Goal: Task Accomplishment & Management: Complete application form

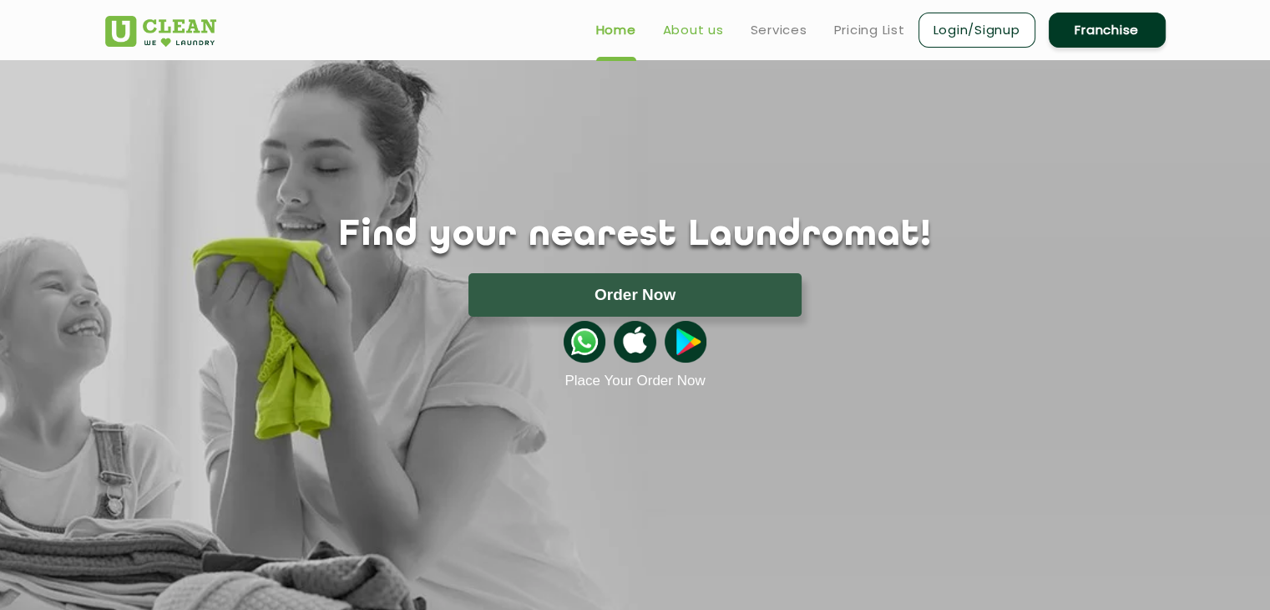
click at [683, 33] on link "About us" at bounding box center [693, 30] width 61 height 20
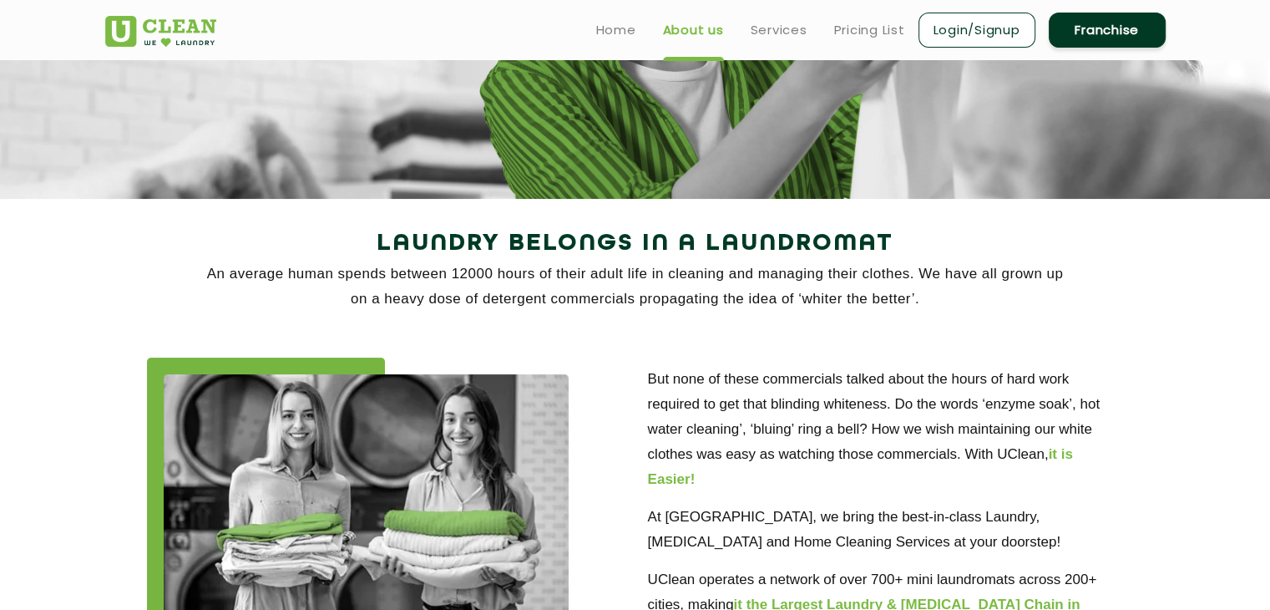
scroll to position [187, 0]
click at [995, 29] on link "Login/Signup" at bounding box center [976, 30] width 117 height 35
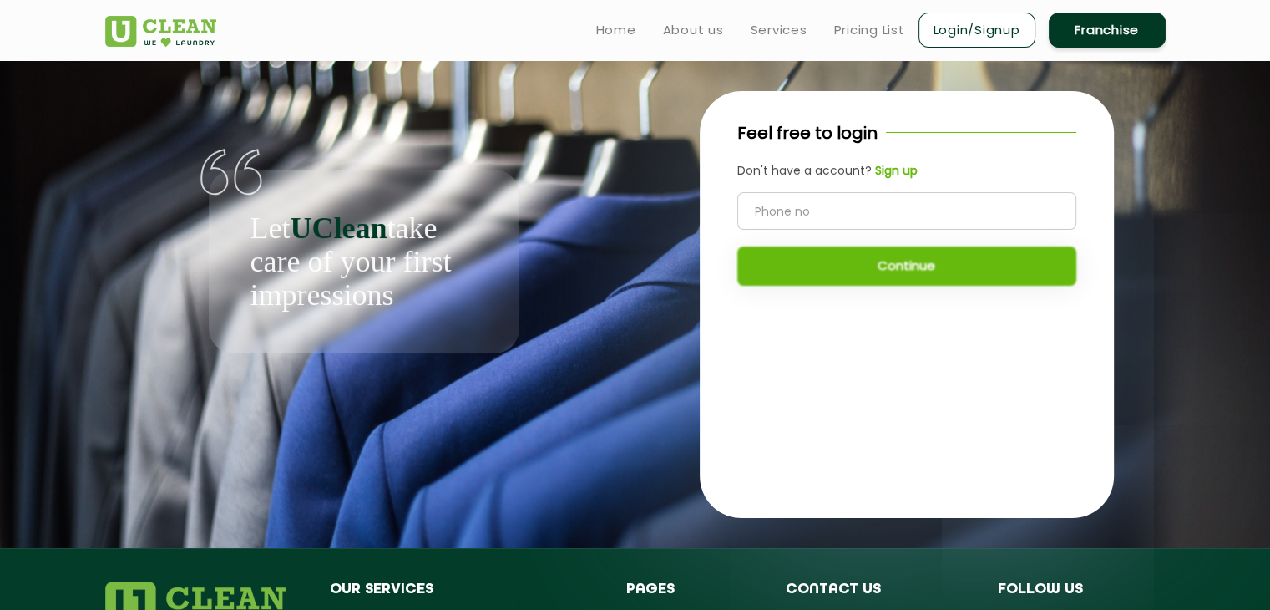
click at [944, 24] on link "Login/Signup" at bounding box center [976, 30] width 117 height 35
click at [624, 36] on link "Home" at bounding box center [616, 30] width 40 height 20
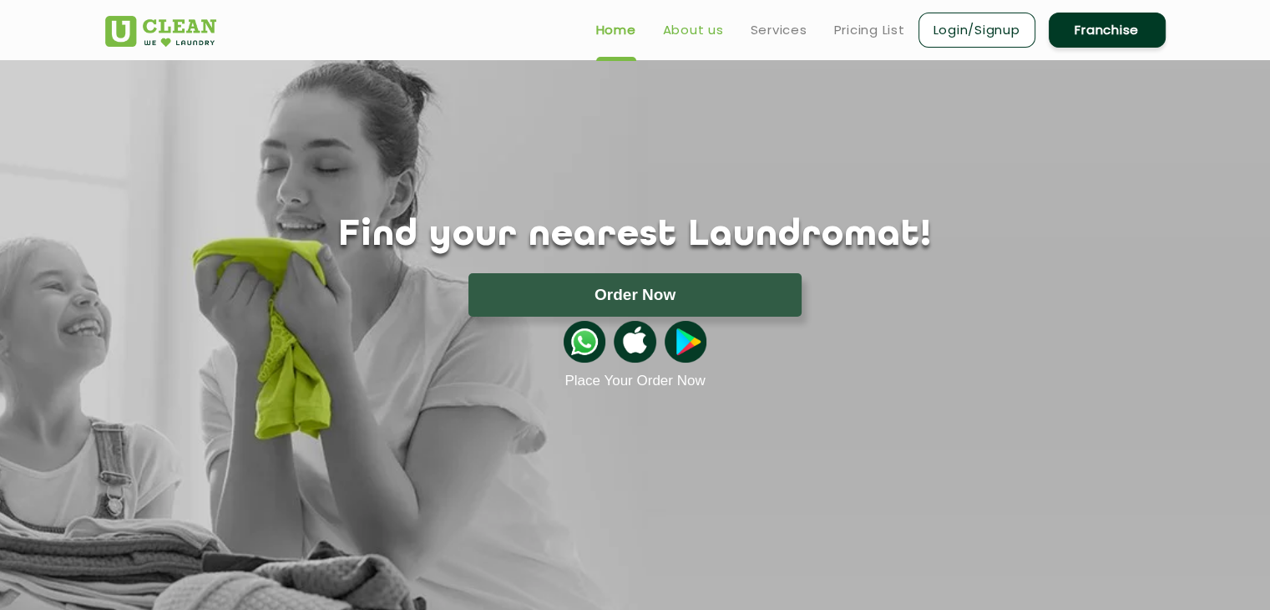
click at [683, 32] on link "About us" at bounding box center [693, 30] width 61 height 20
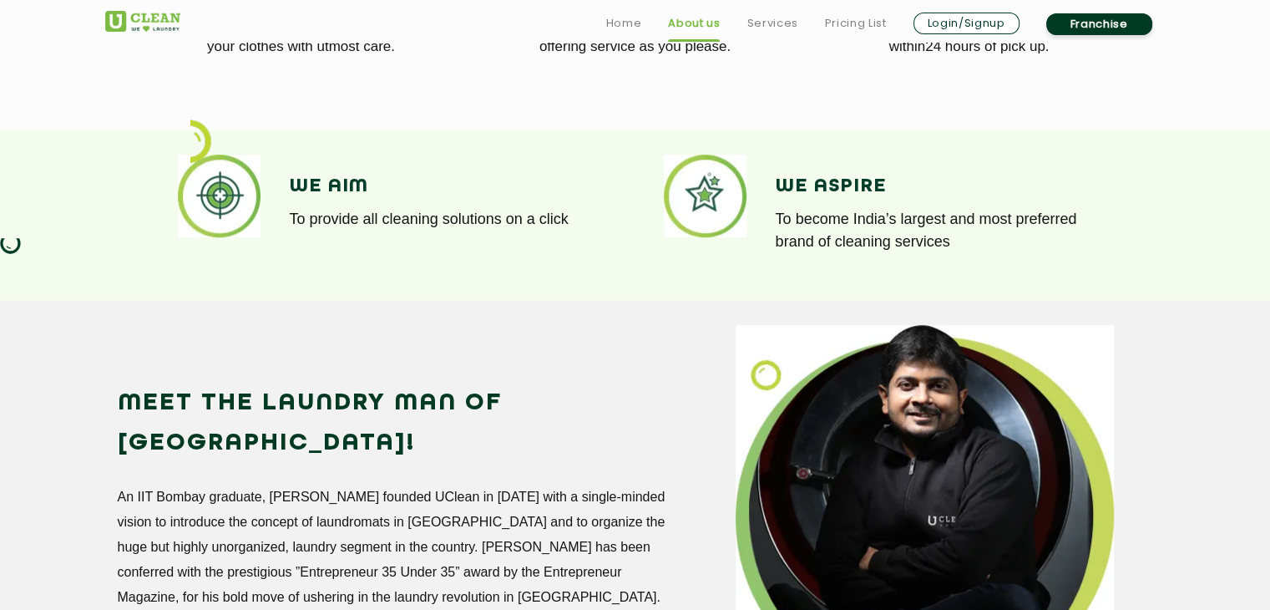
scroll to position [1192, 0]
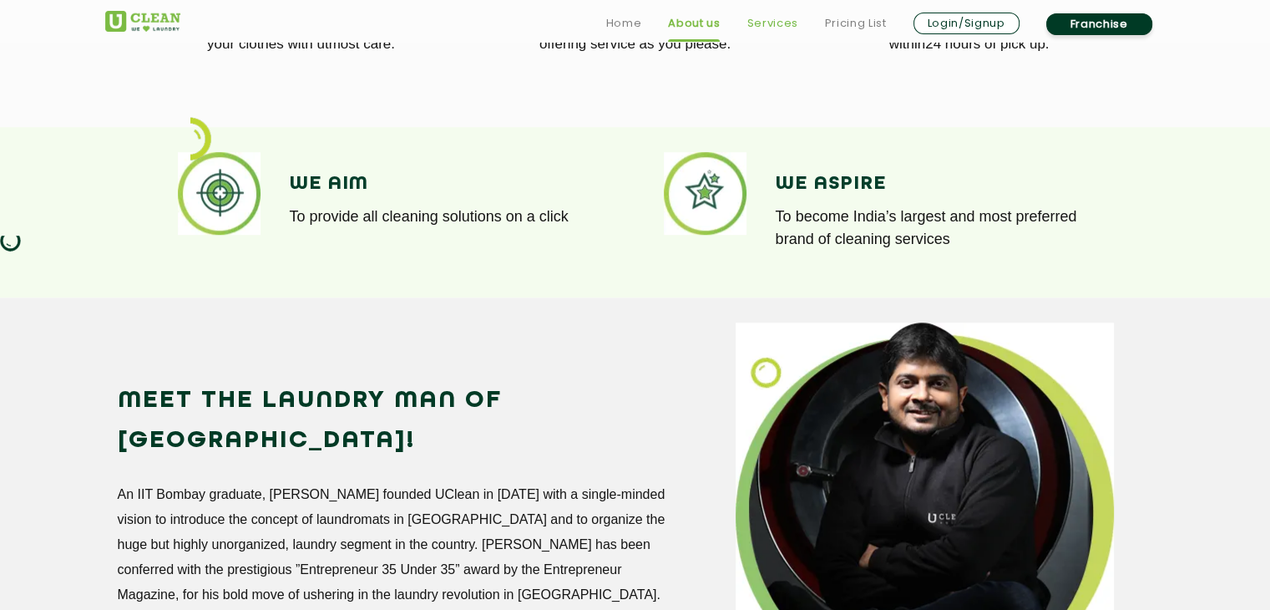
click at [774, 18] on link "Services" at bounding box center [771, 23] width 51 height 20
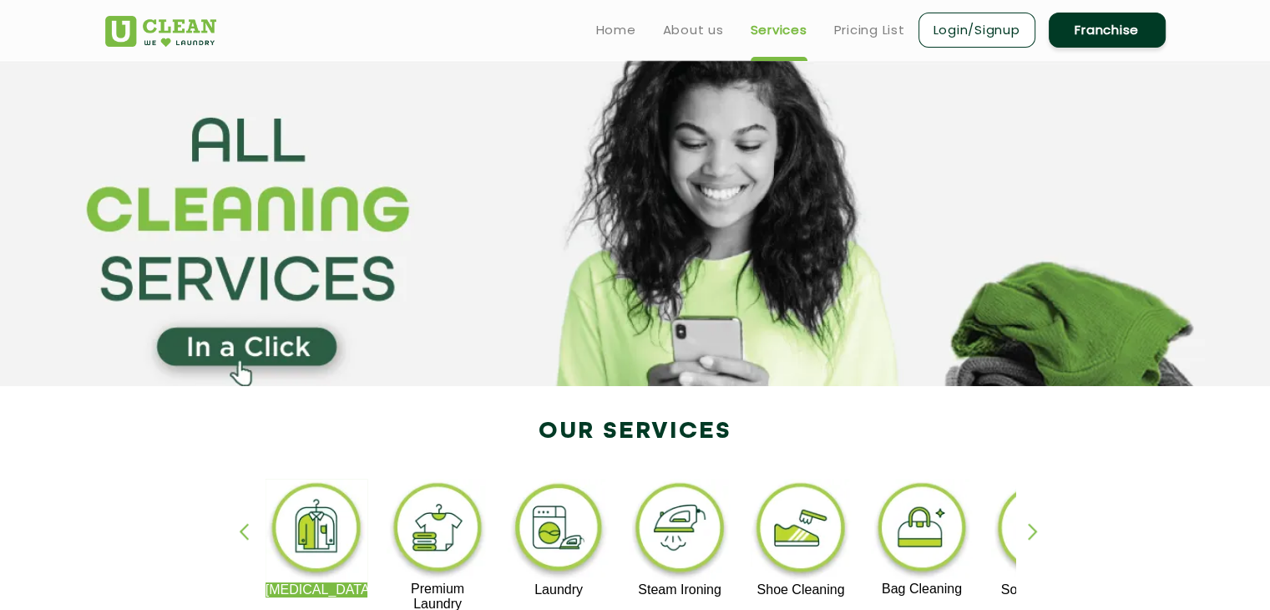
click at [932, 33] on link "Login/Signup" at bounding box center [976, 30] width 117 height 35
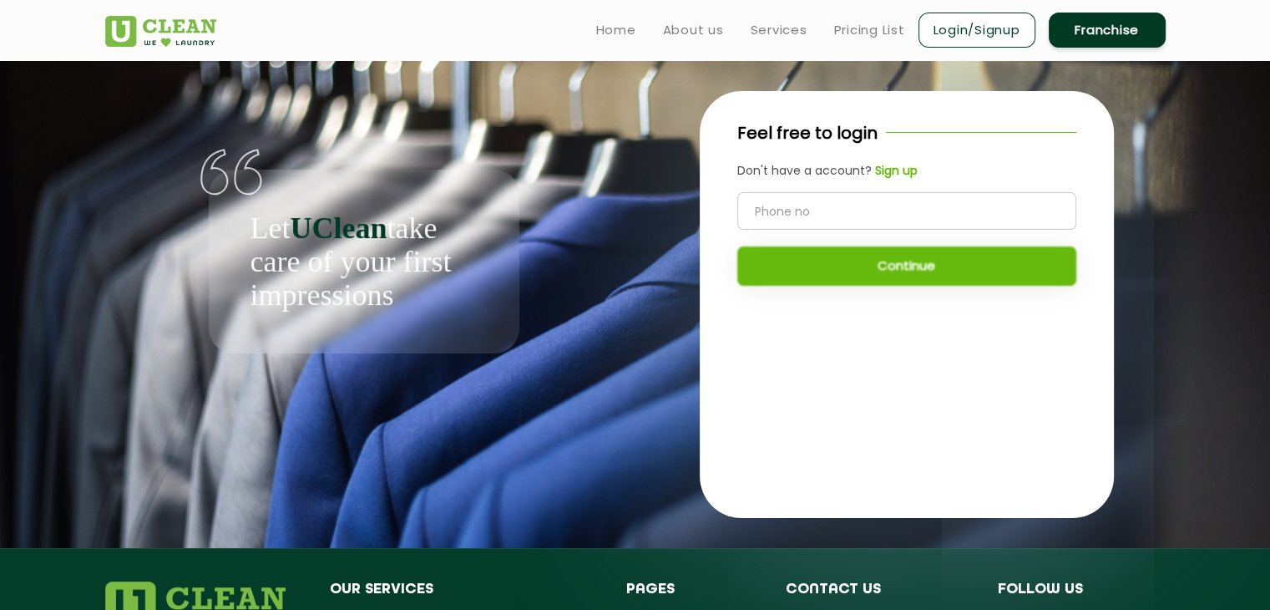
click at [885, 155] on div "Feel free to login Don't have a account? Sign up Continue" at bounding box center [907, 211] width 414 height 240
click at [888, 173] on b "Sign up" at bounding box center [896, 170] width 43 height 17
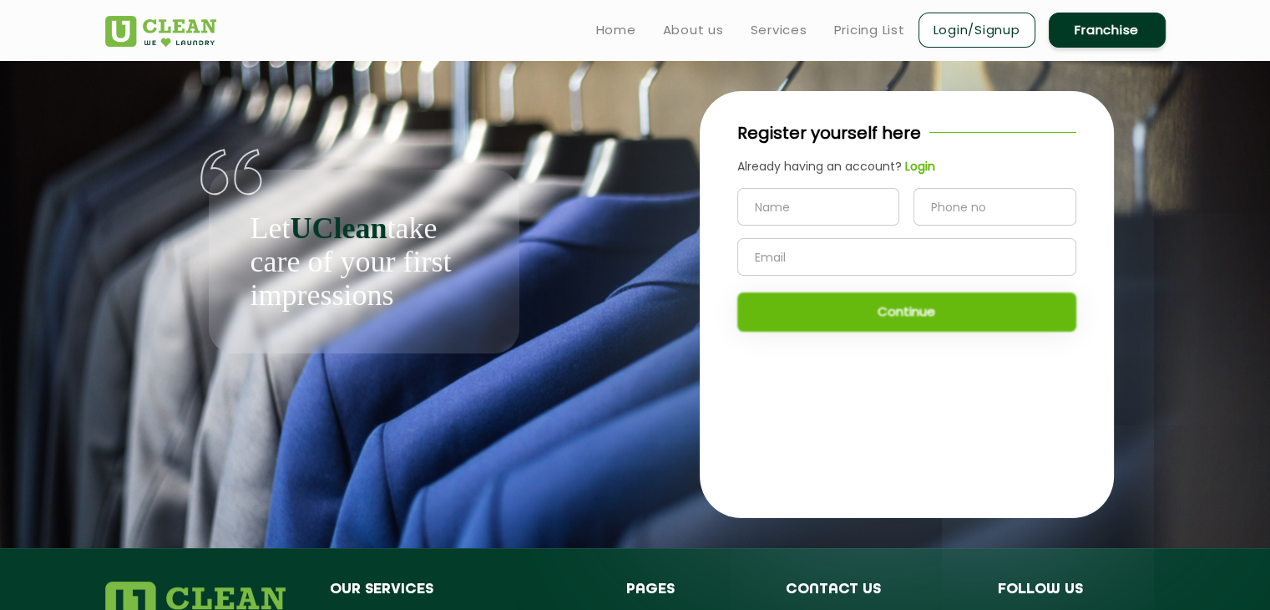
click at [820, 221] on input "text" at bounding box center [818, 207] width 163 height 38
type input "[PERSON_NAME]"
click at [973, 212] on input "tel" at bounding box center [994, 207] width 163 height 38
type input "9061886693"
click at [935, 240] on input "text" at bounding box center [906, 257] width 339 height 38
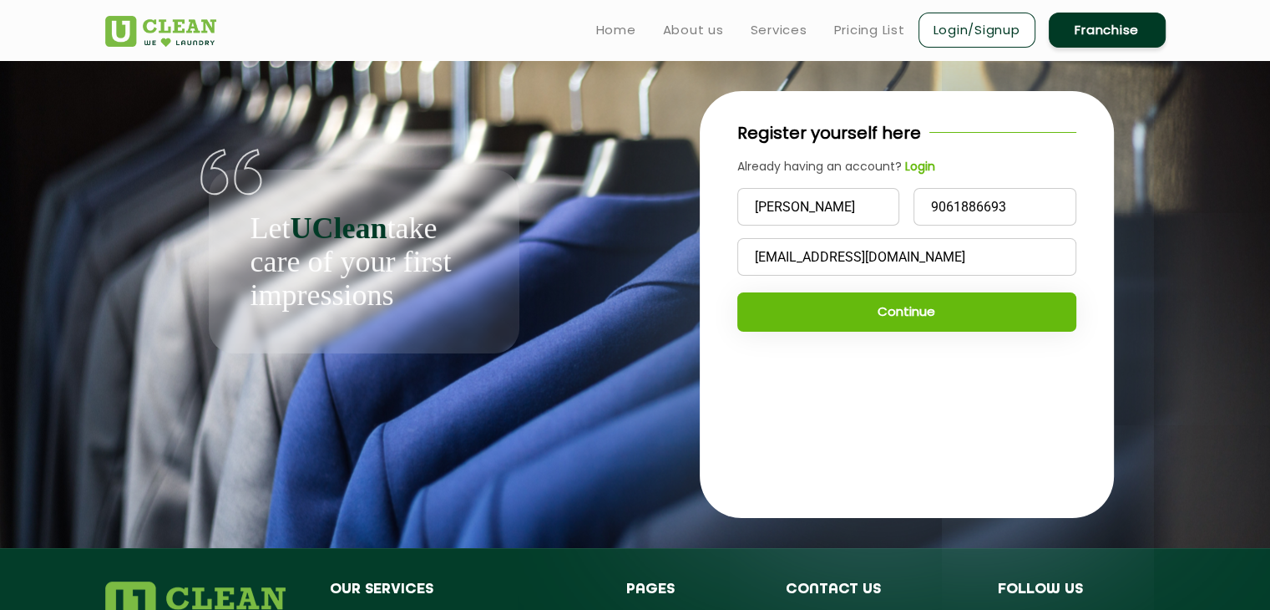
type input "[EMAIL_ADDRESS][DOMAIN_NAME]"
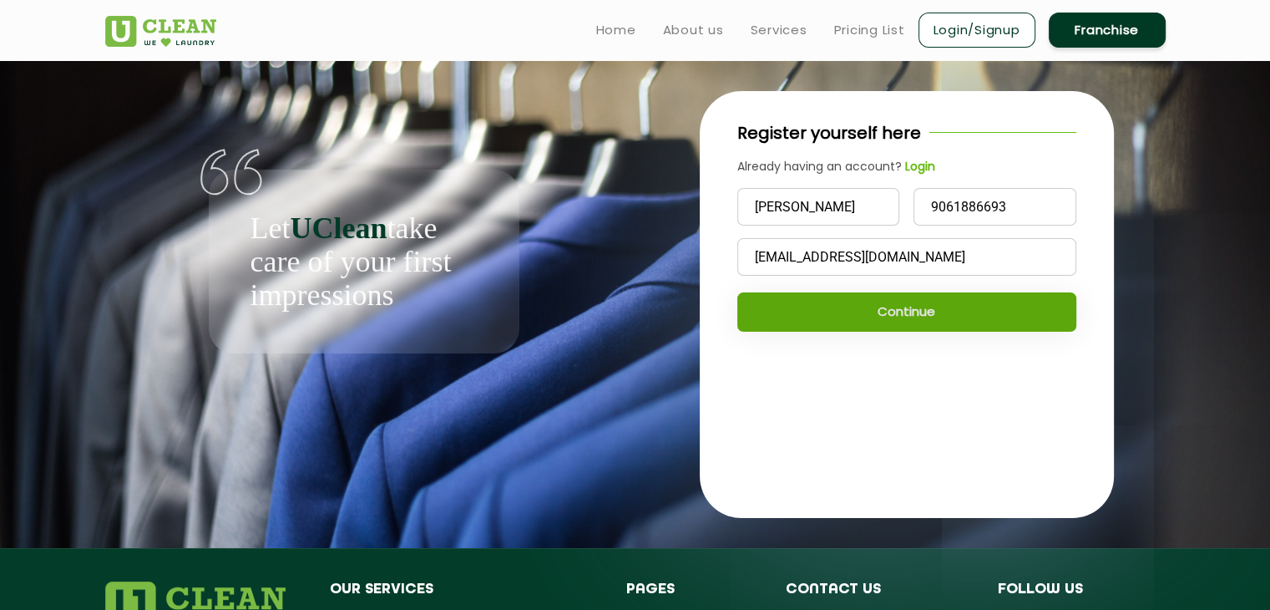
click at [916, 319] on button "Continue" at bounding box center [906, 311] width 339 height 39
